Goal: Check status: Check status

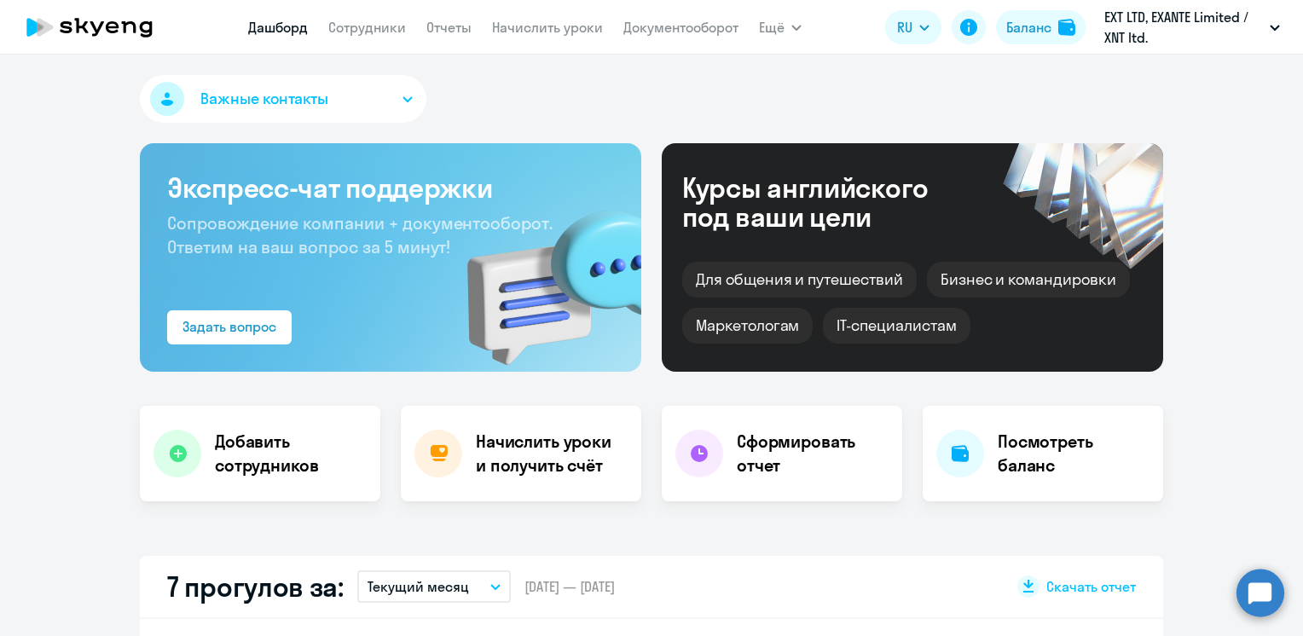
select select "30"
click at [1019, 33] on div "Баланс" at bounding box center [1028, 27] width 45 height 20
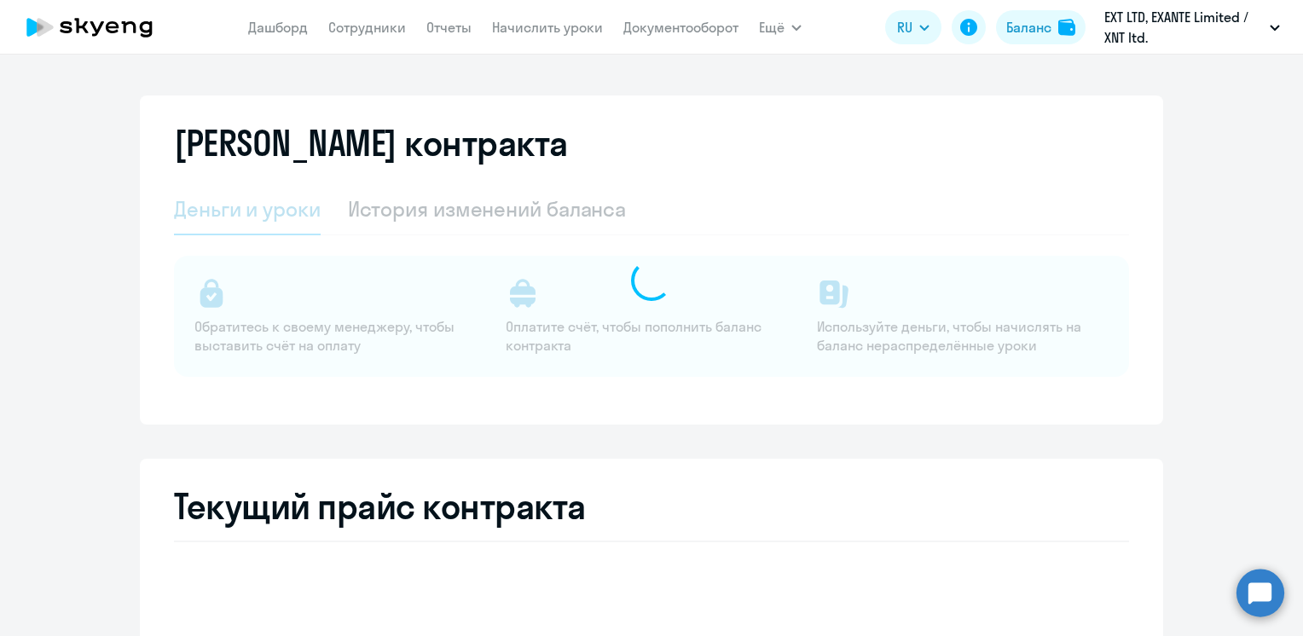
select select "english_adult_not_native_speaker"
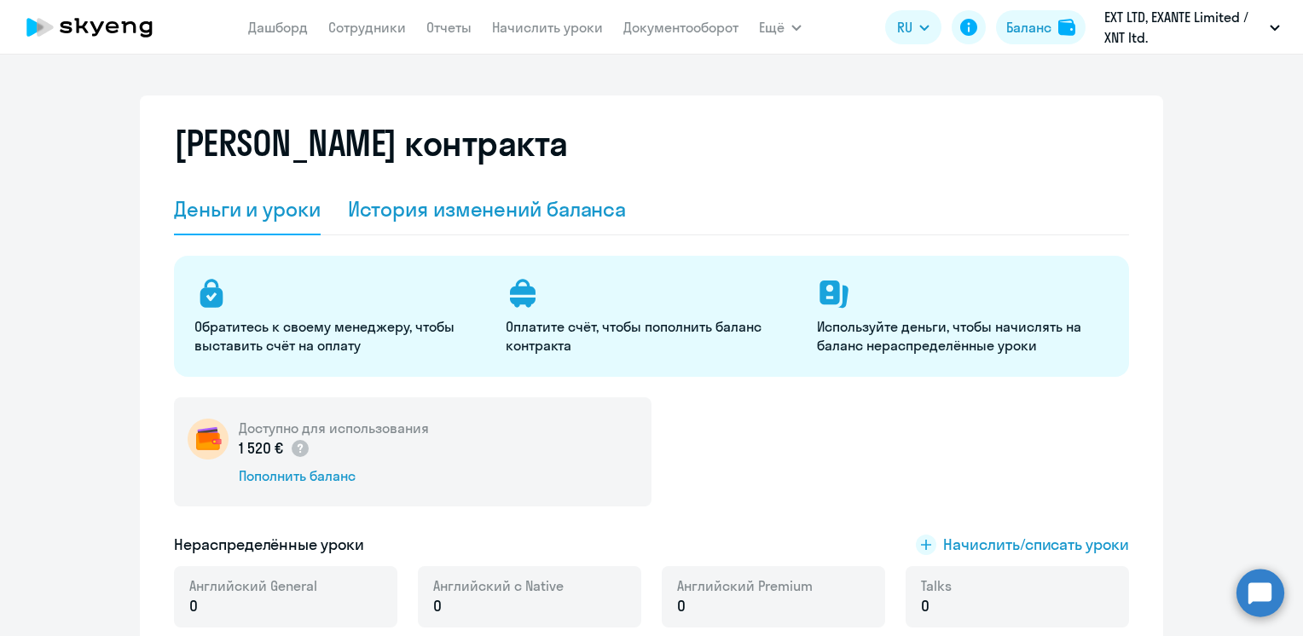
click at [414, 205] on div "История изменений баланса" at bounding box center [487, 208] width 279 height 27
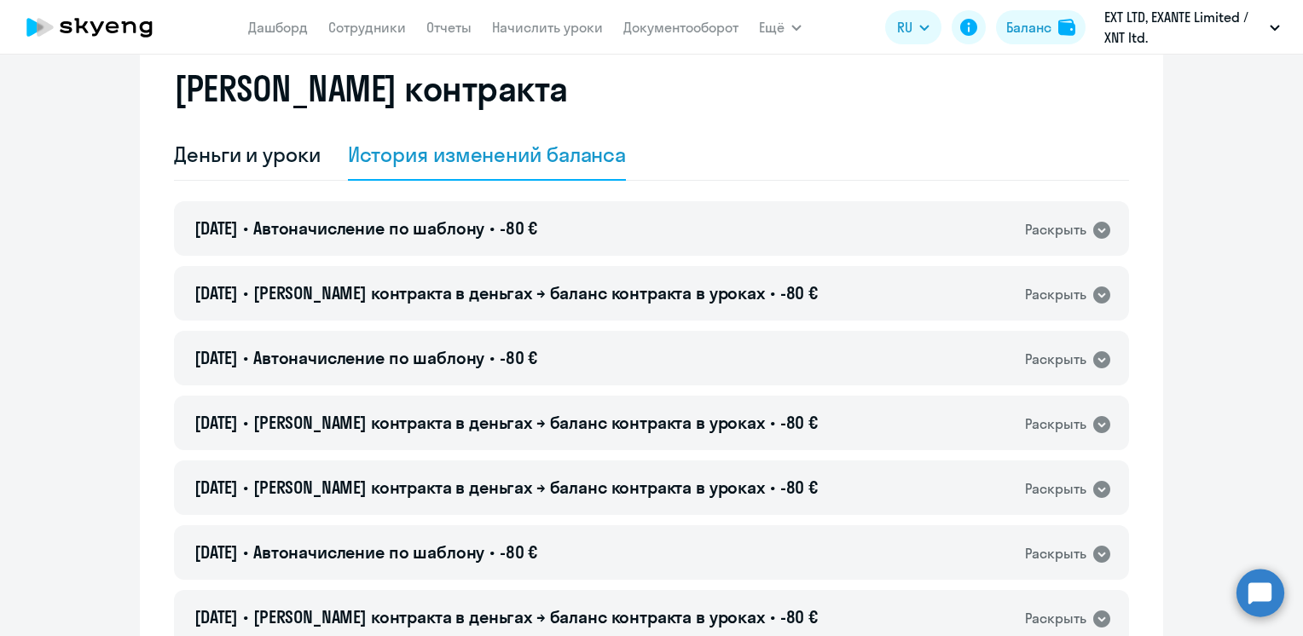
scroll to position [85, 0]
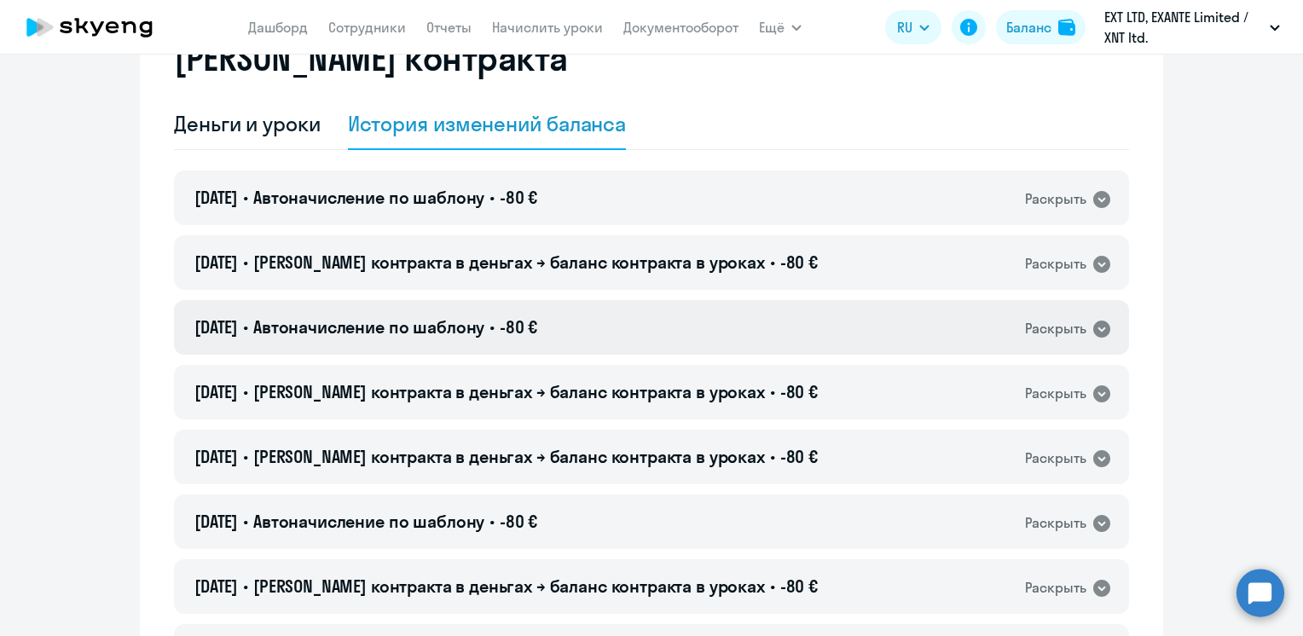
click at [774, 334] on div "[DATE] • Автоначисление по шаблону • -80 € Раскрыть" at bounding box center [651, 327] width 955 height 55
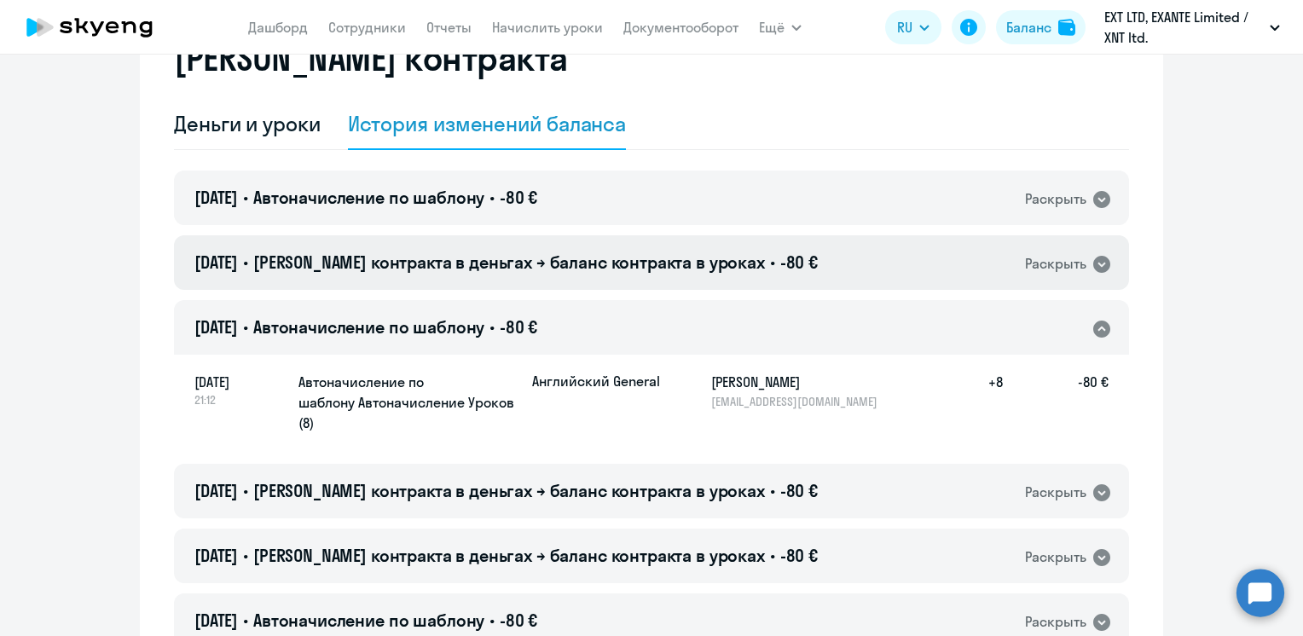
click at [604, 260] on span "[PERSON_NAME] контракта в деньгах → баланс контракта в уроках" at bounding box center [508, 261] width 511 height 21
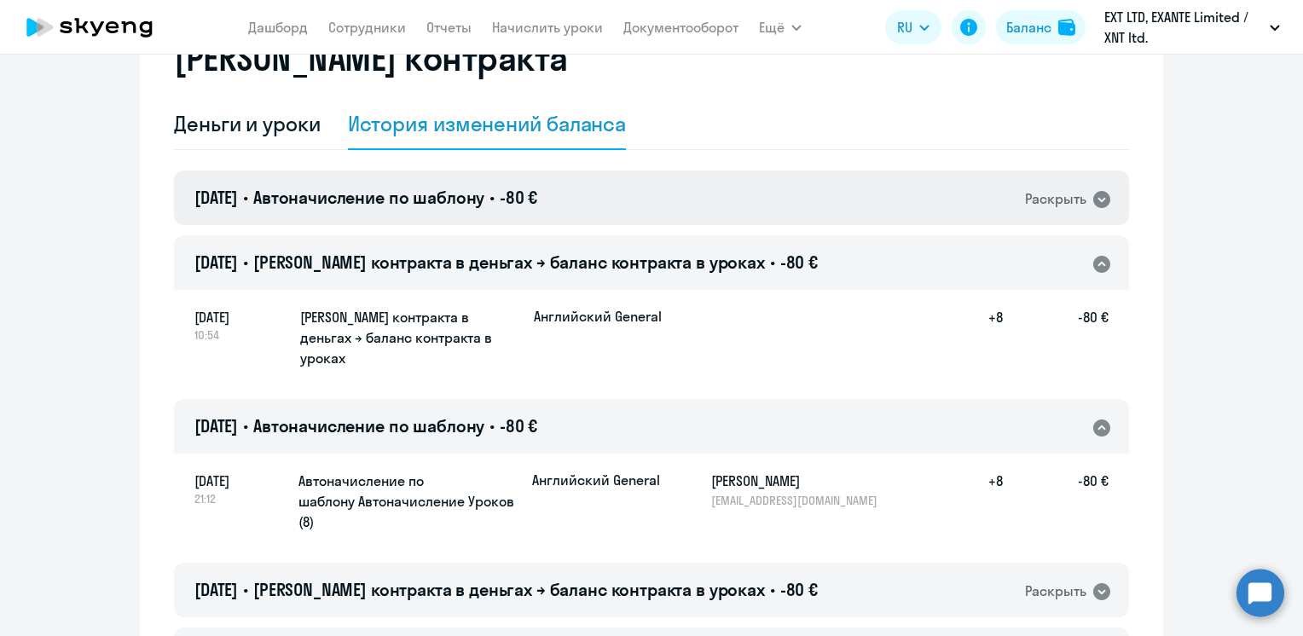
click at [587, 199] on div "[DATE] • Автоначисление по шаблону • -80 € Раскрыть" at bounding box center [651, 197] width 955 height 55
